Goal: Task Accomplishment & Management: Manage account settings

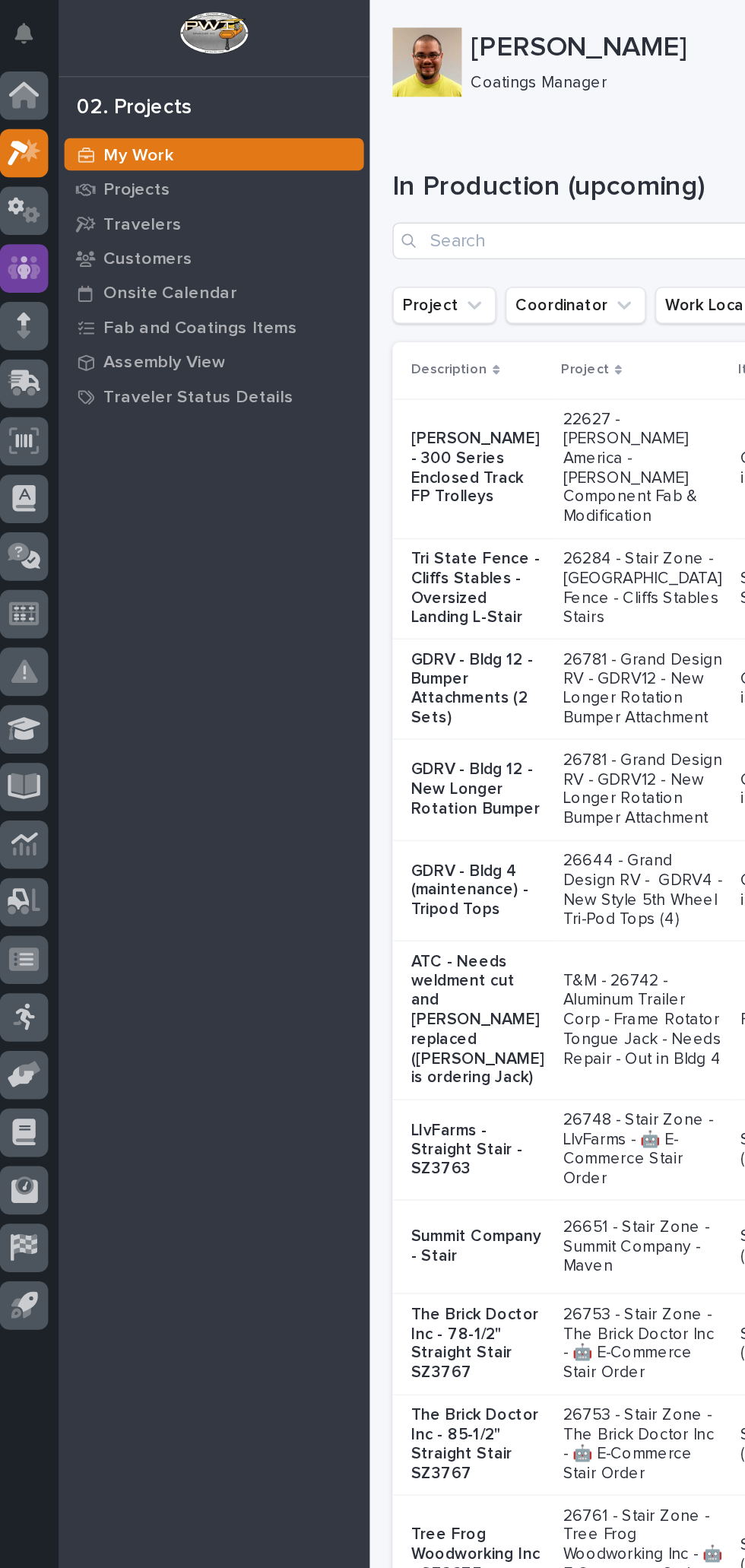
click at [35, 178] on div at bounding box center [23, 176] width 32 height 32
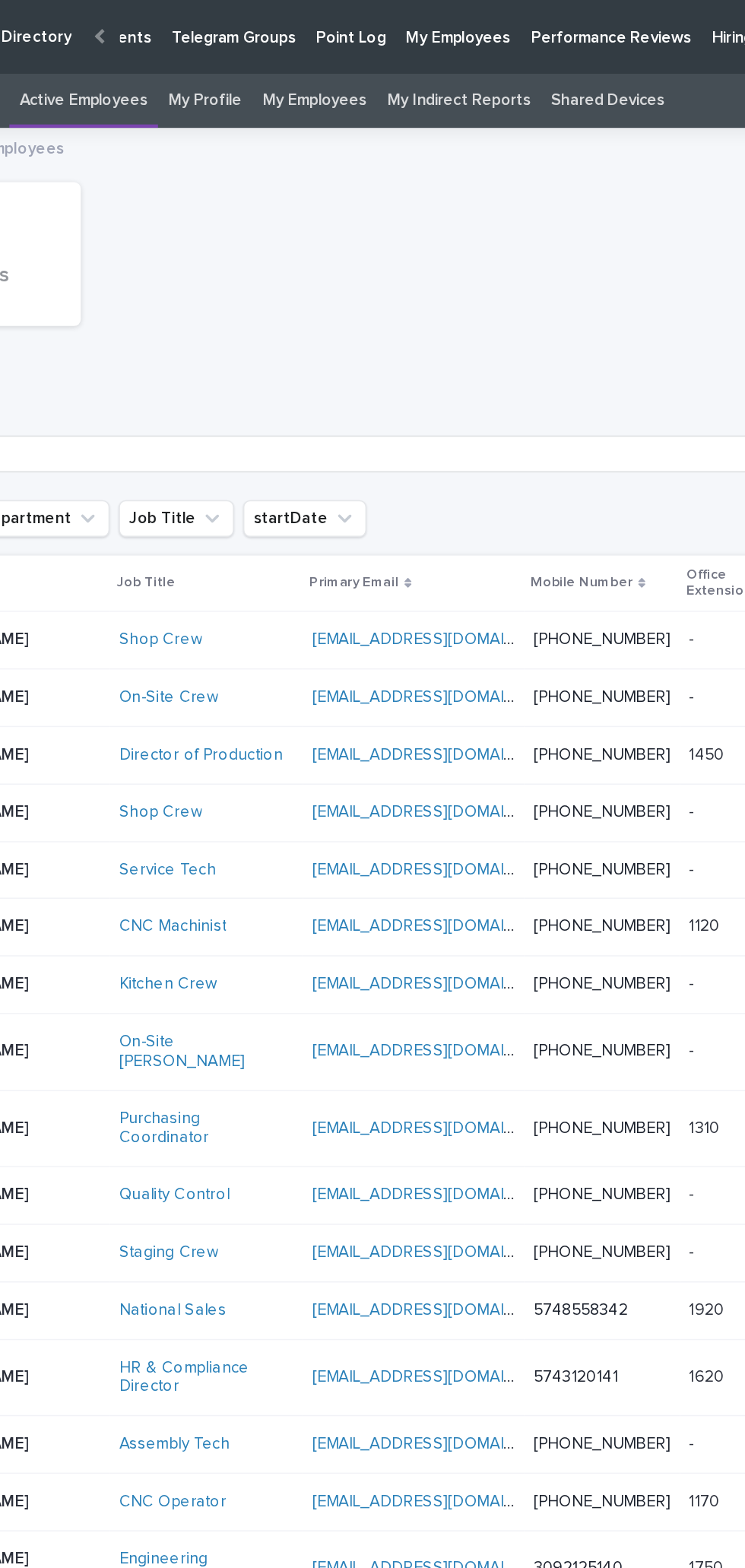
scroll to position [0, 131]
click at [624, 30] on p "Hiring" at bounding box center [637, 15] width 26 height 32
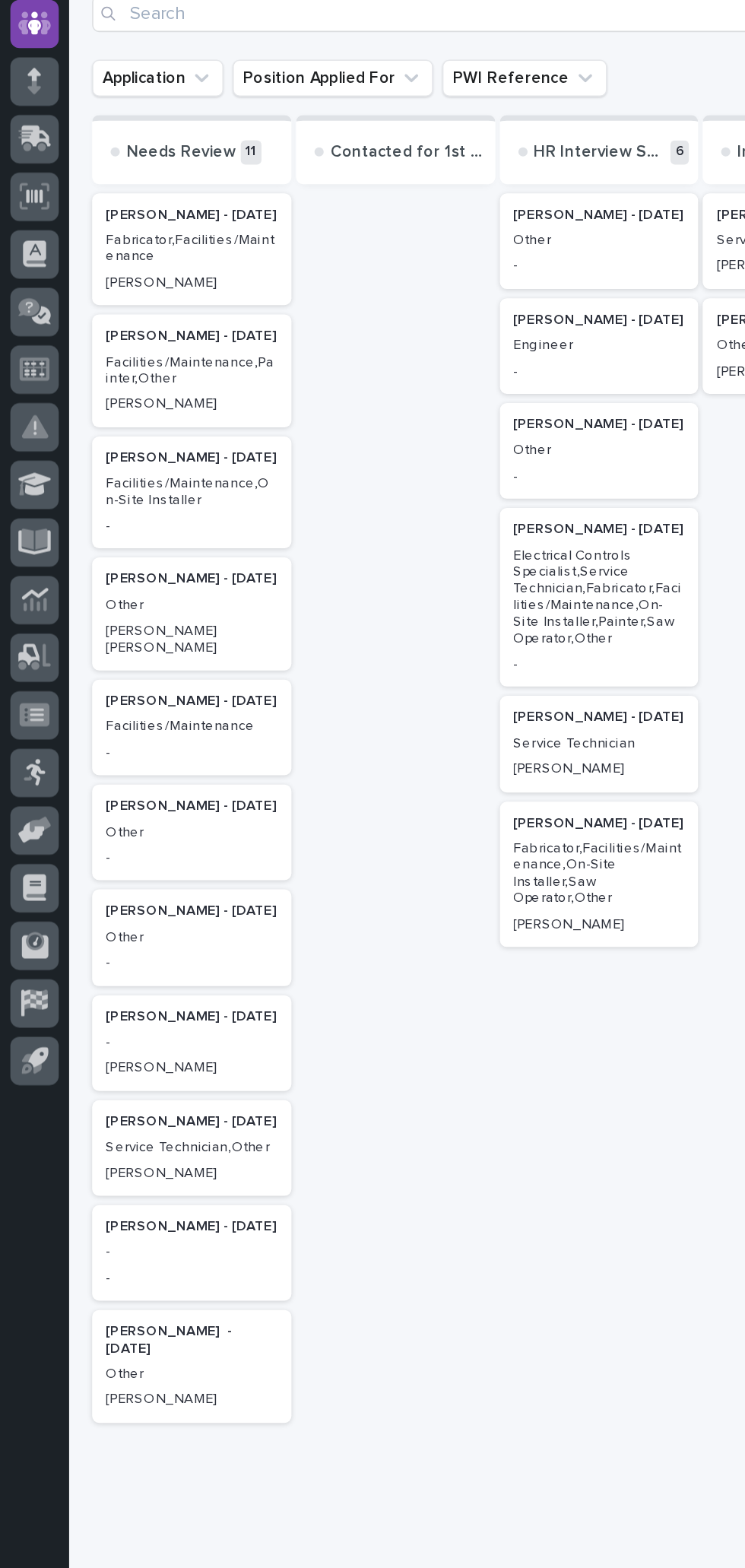
click at [146, 1080] on p "[PERSON_NAME]" at bounding box center [126, 1085] width 114 height 11
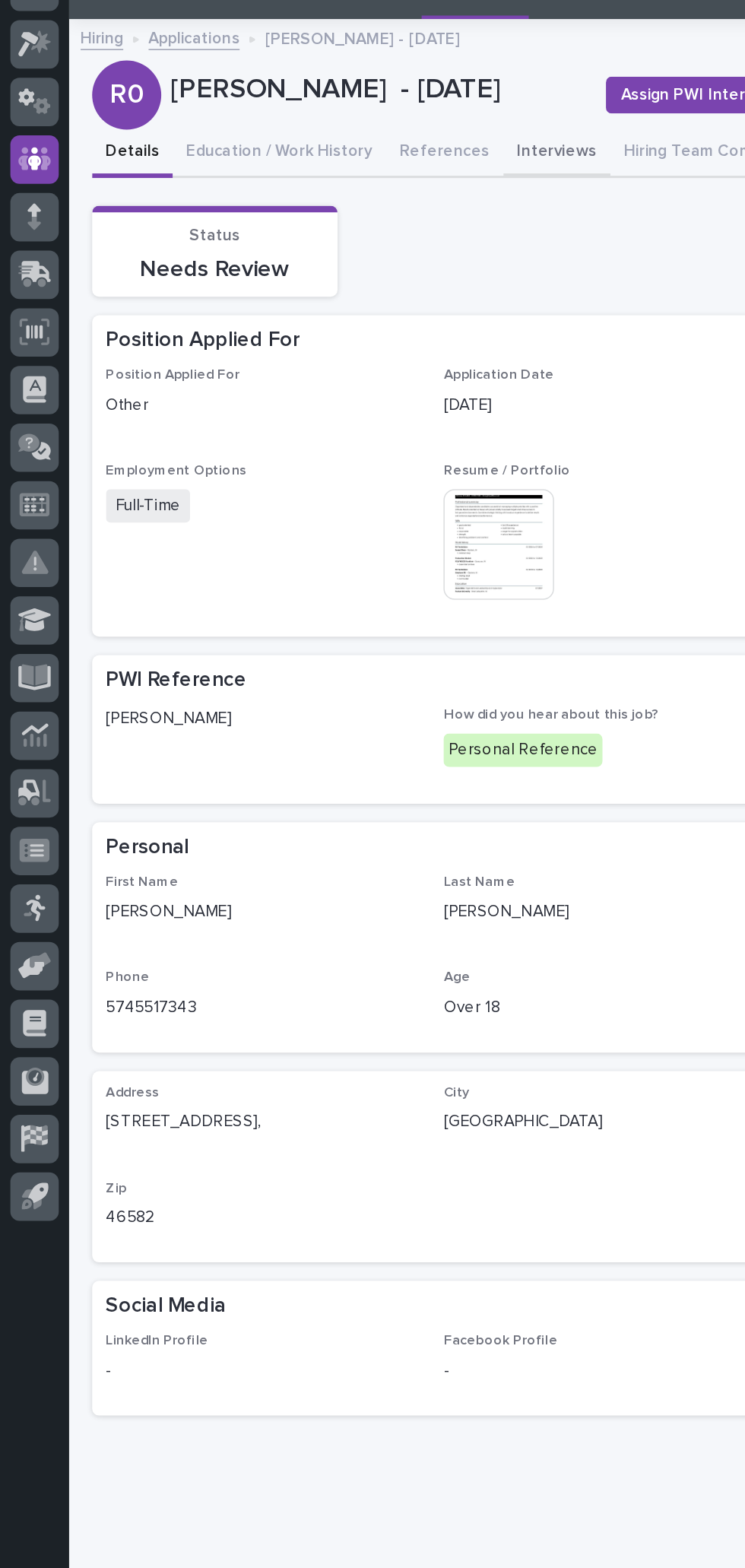
click at [368, 170] on button "Interviews" at bounding box center [368, 173] width 71 height 32
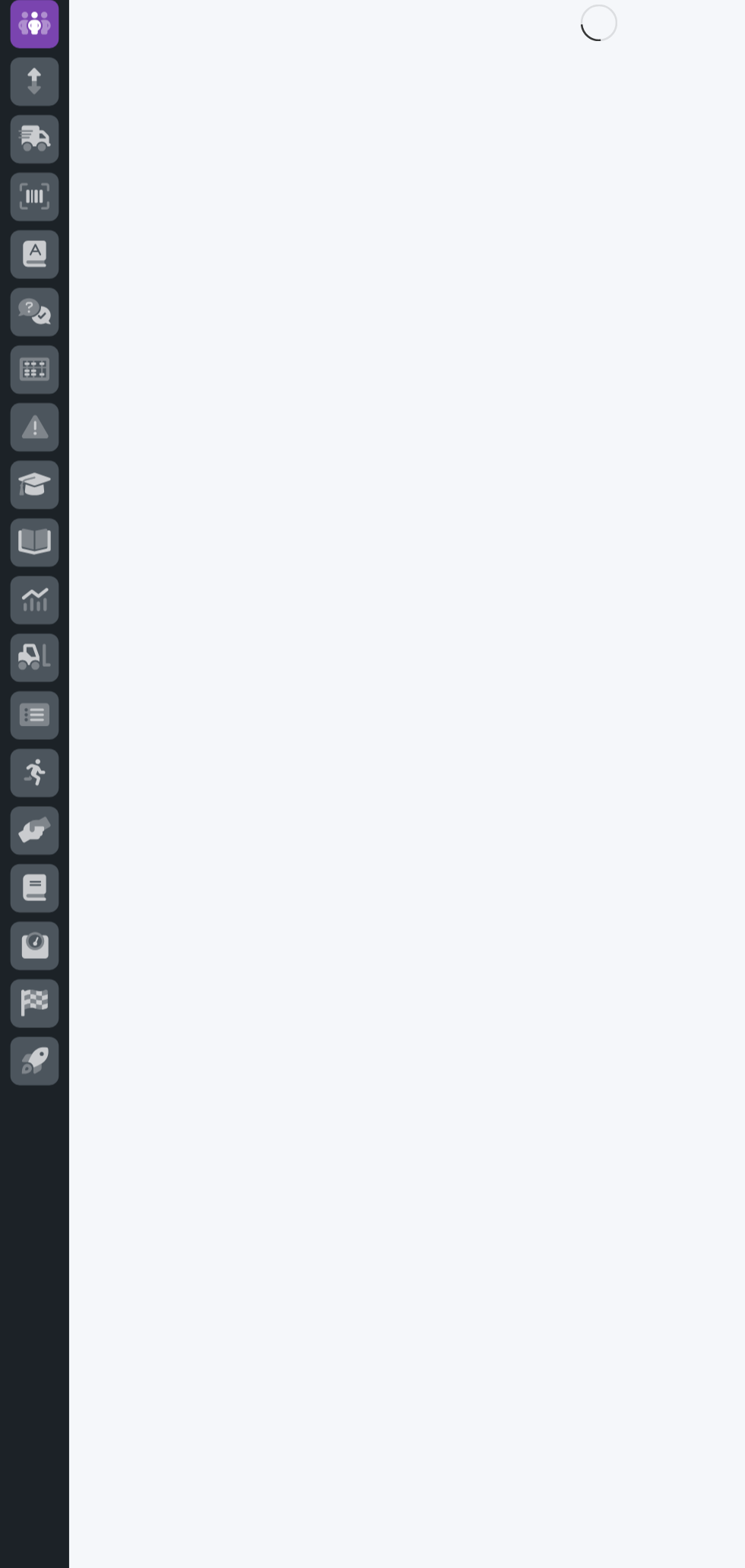
scroll to position [48, 0]
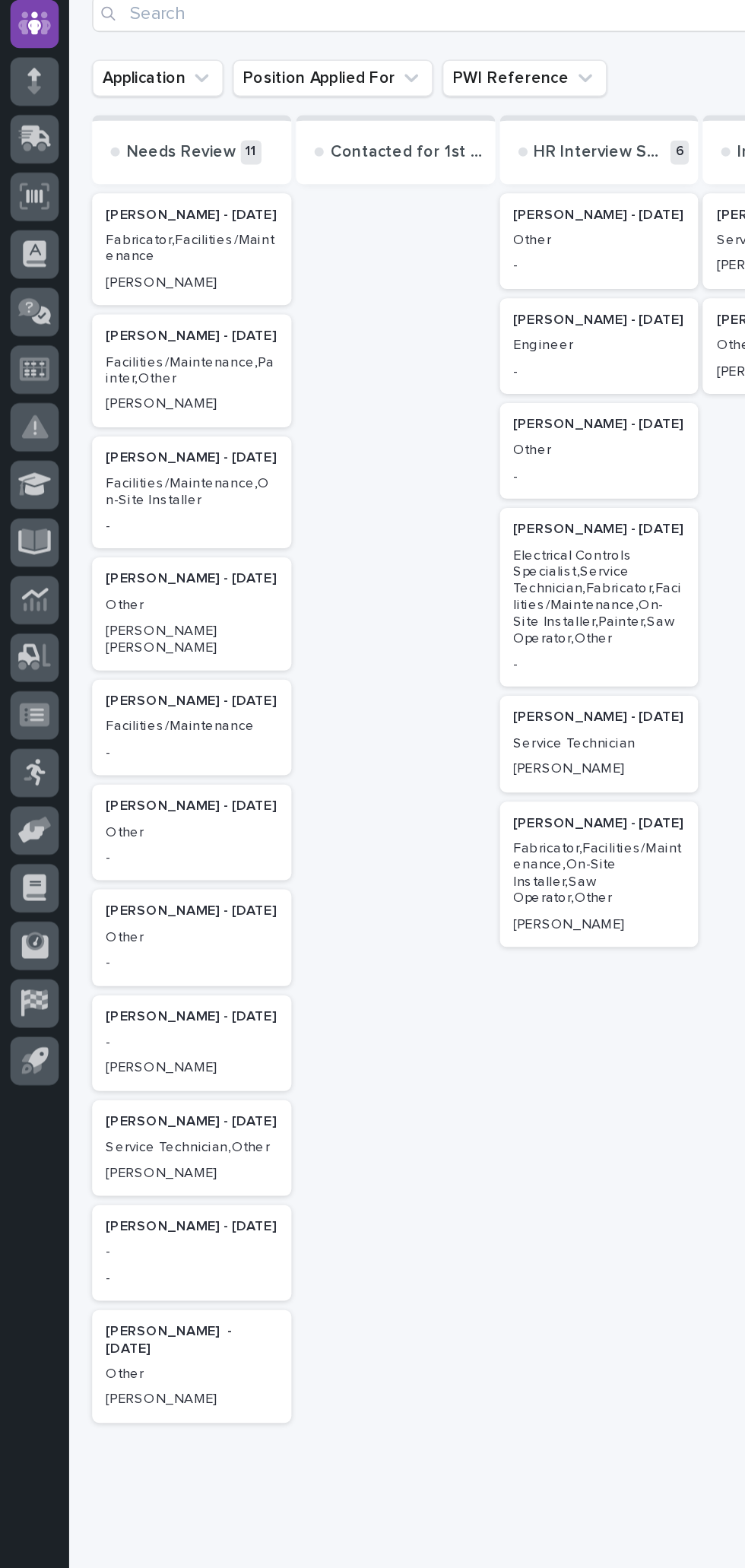
click at [448, 503] on div "[PERSON_NAME] - [DATE]" at bounding box center [395, 509] width 114 height 14
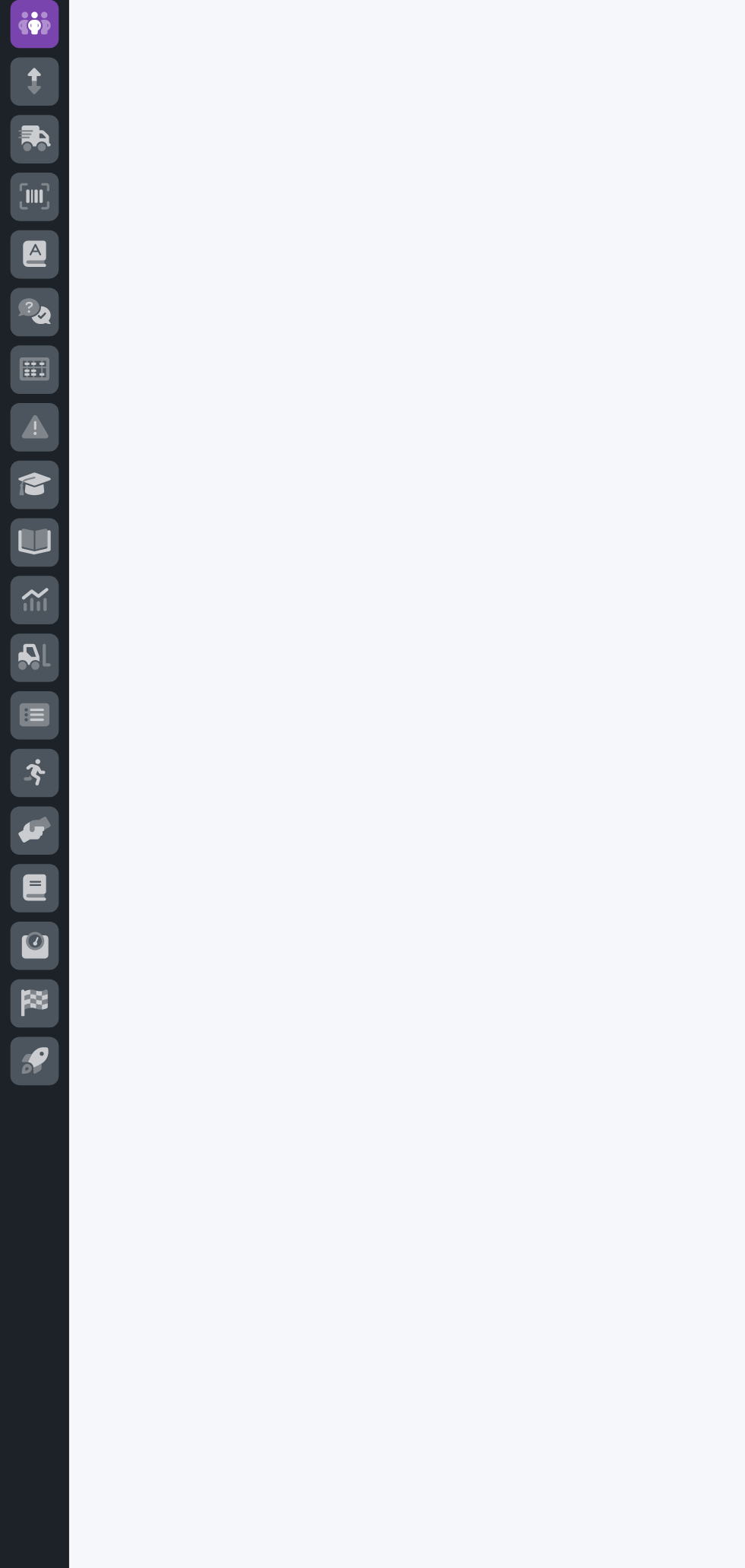
scroll to position [25, 0]
